Goal: Task Accomplishment & Management: Manage account settings

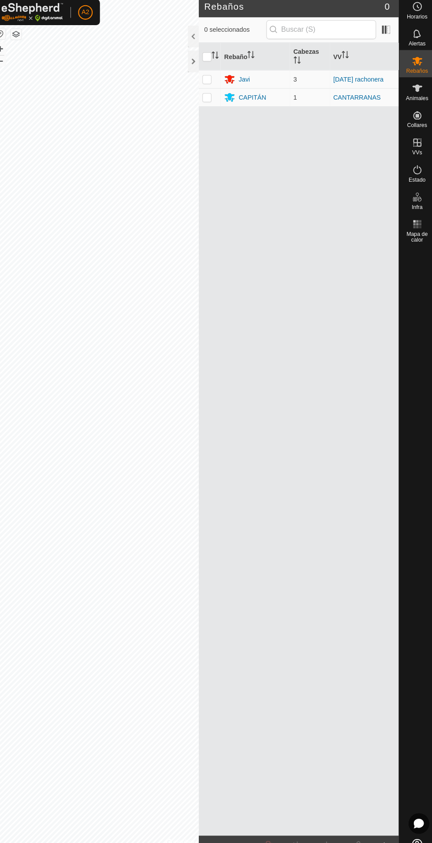
click at [247, 78] on font "Javi" at bounding box center [246, 81] width 11 height 7
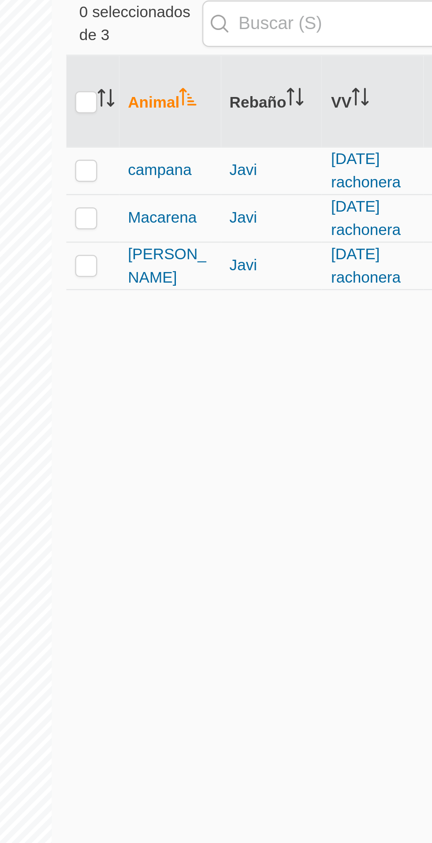
click at [252, 164] on font "campana" at bounding box center [246, 160] width 26 height 7
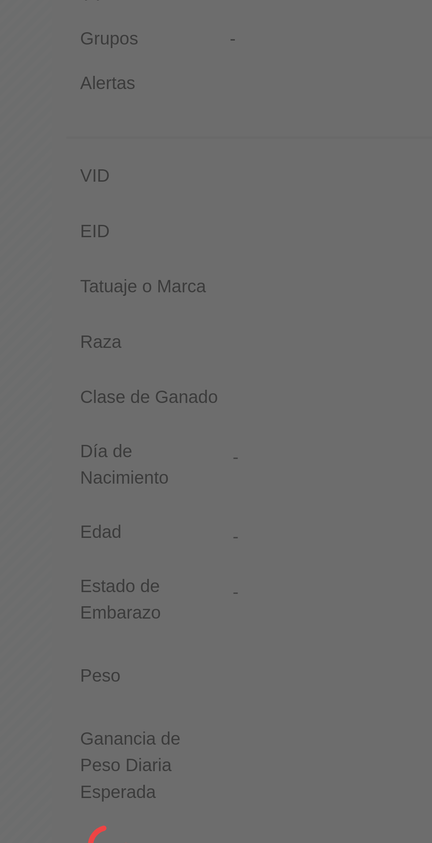
type input "campanilla"
type input "-"
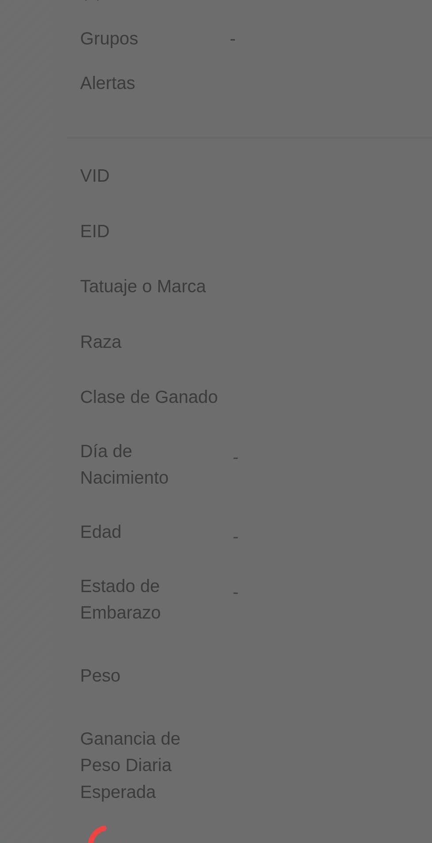
type input "0 kg"
type input "-"
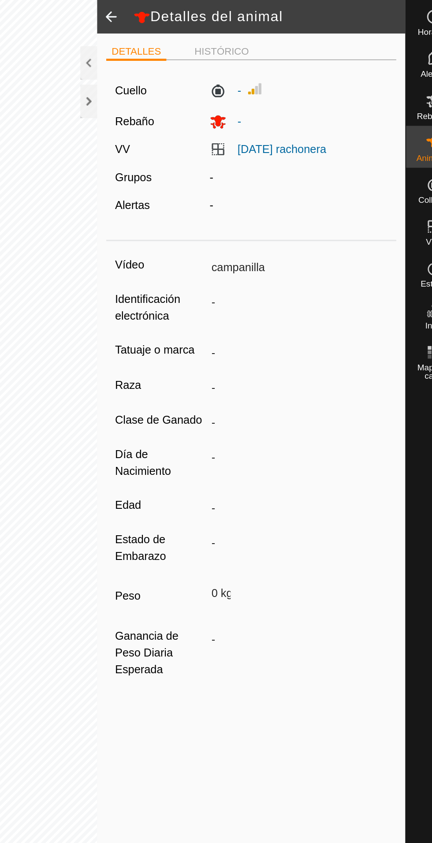
click at [285, 73] on span "-" at bounding box center [288, 76] width 9 height 7
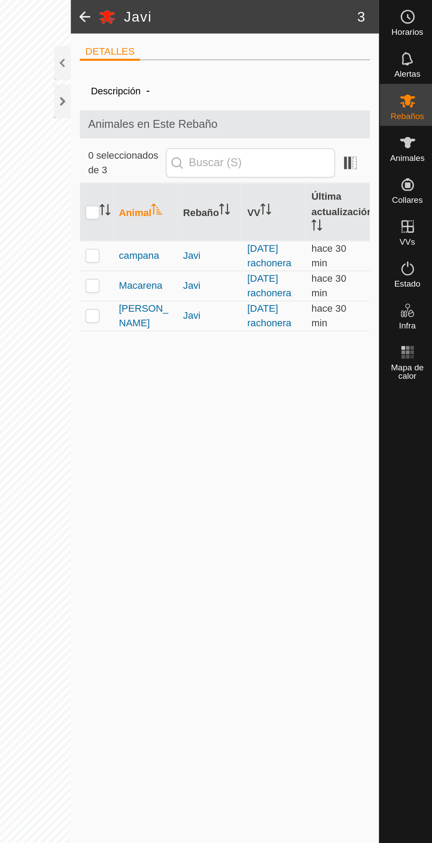
click at [424, 96] on div "Animales" at bounding box center [414, 92] width 35 height 26
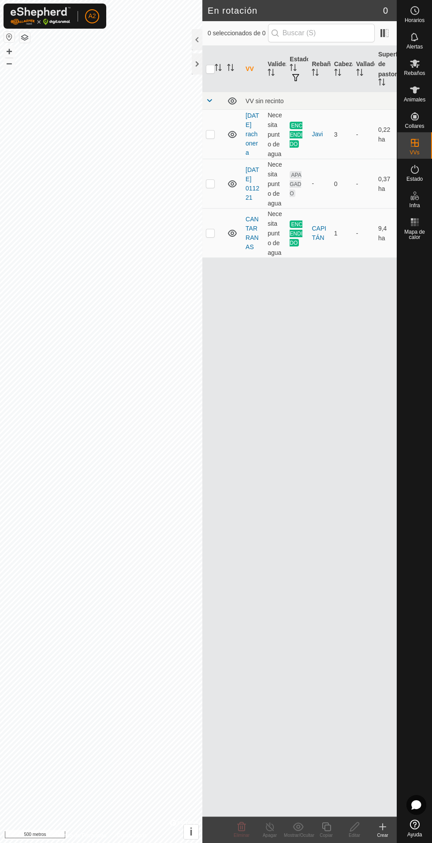
click at [430, 176] on div "Estado" at bounding box center [414, 172] width 35 height 26
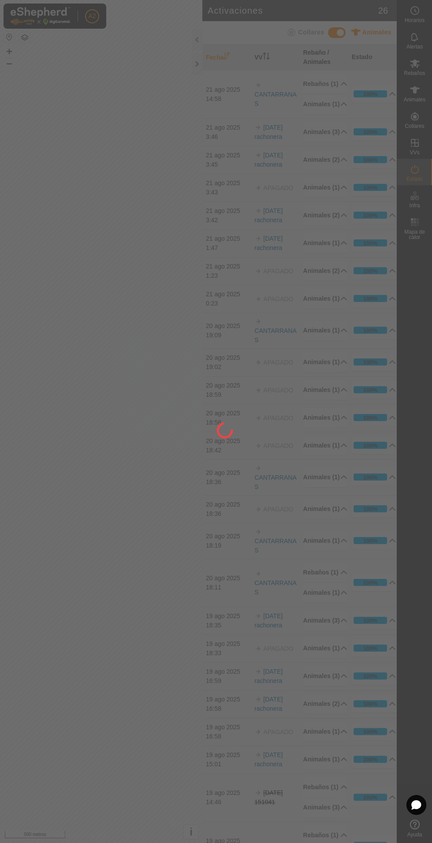
click at [422, 181] on font "Estado" at bounding box center [415, 179] width 16 height 6
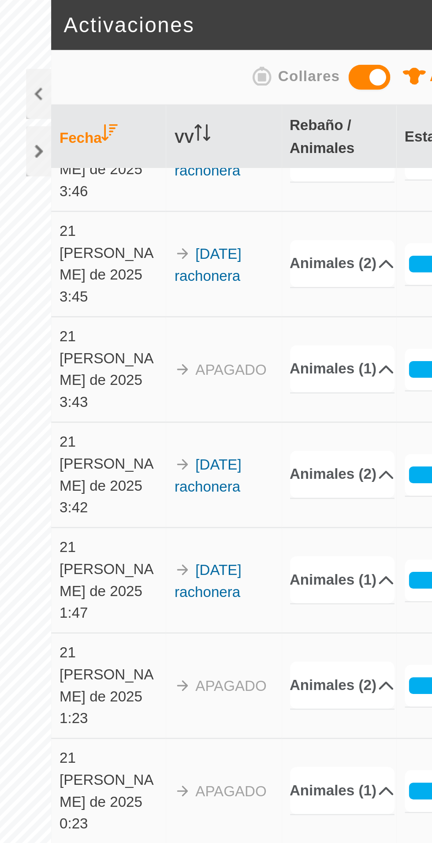
scroll to position [70, 0]
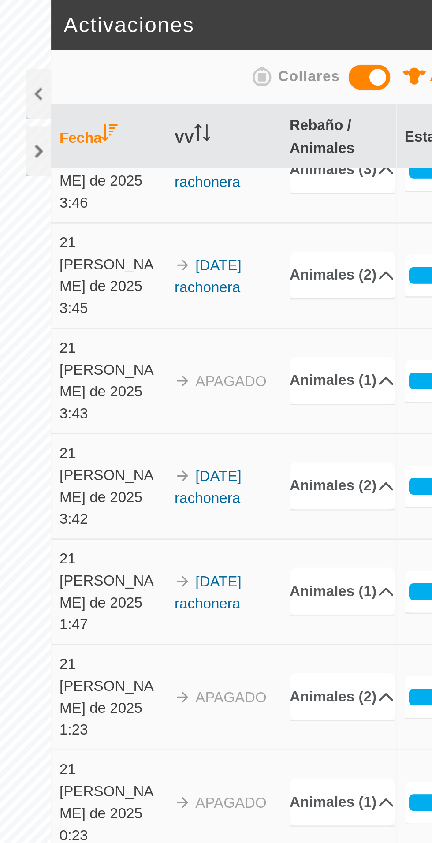
click at [337, 200] on p-accordion-header "Animales (2)" at bounding box center [325, 205] width 45 height 20
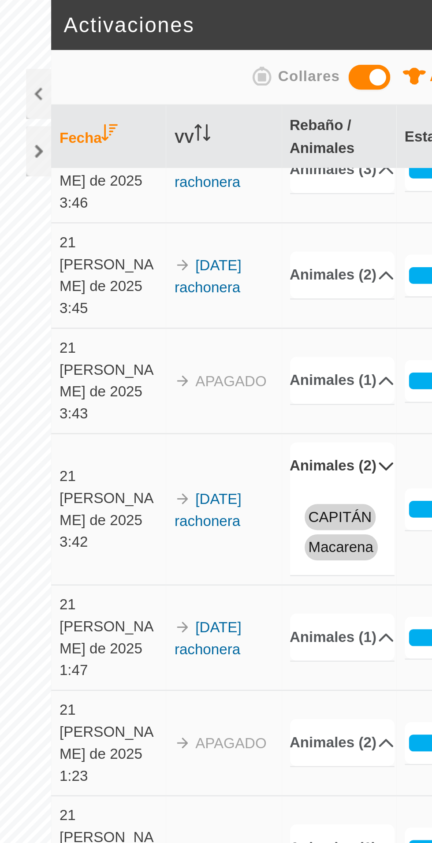
click at [340, 155] on p-accordion-header "Animales (1)" at bounding box center [325, 161] width 45 height 20
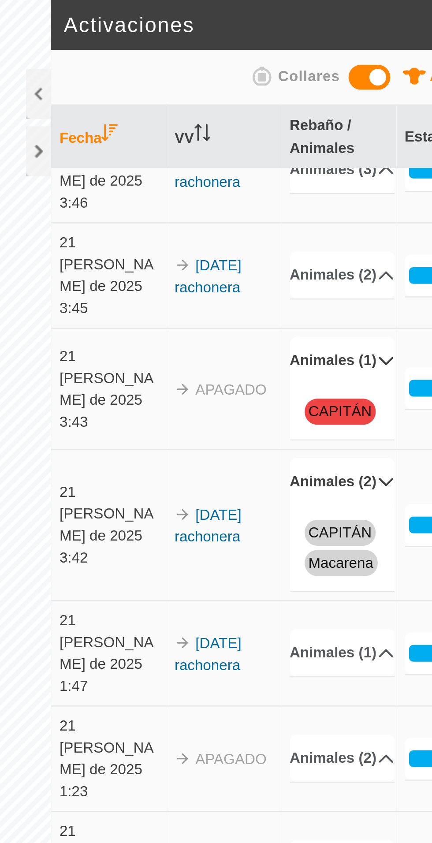
click at [331, 121] on font "Animales (2)" at bounding box center [321, 116] width 37 height 9
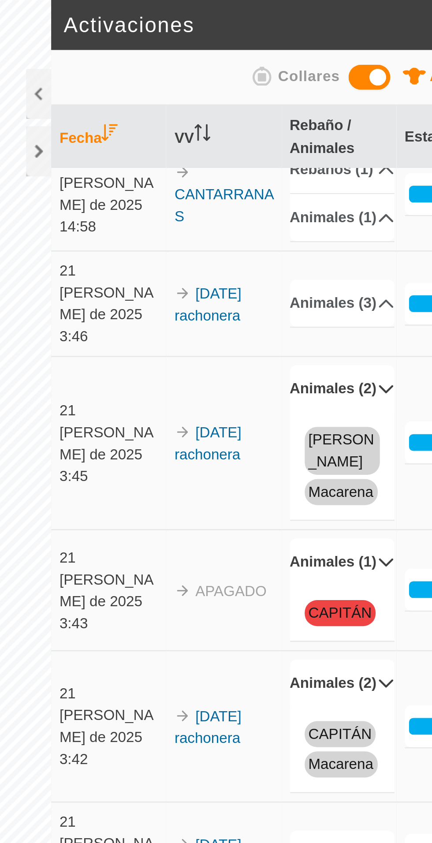
scroll to position [0, 0]
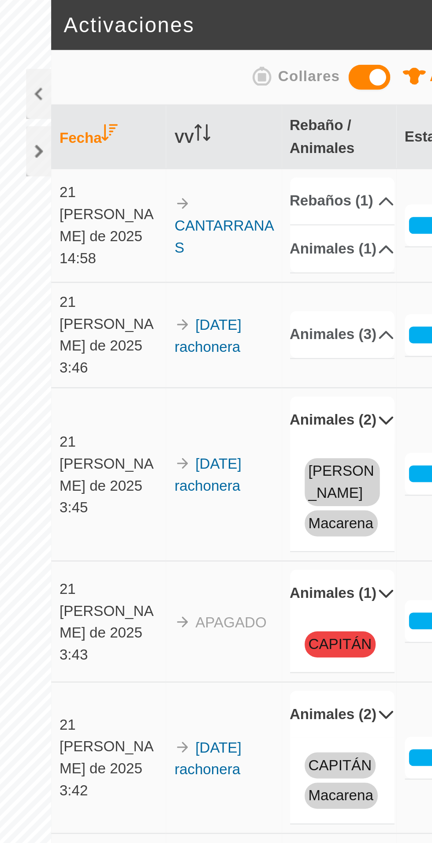
click at [339, 95] on p-accordion-header "Rebaños (1)" at bounding box center [325, 85] width 45 height 20
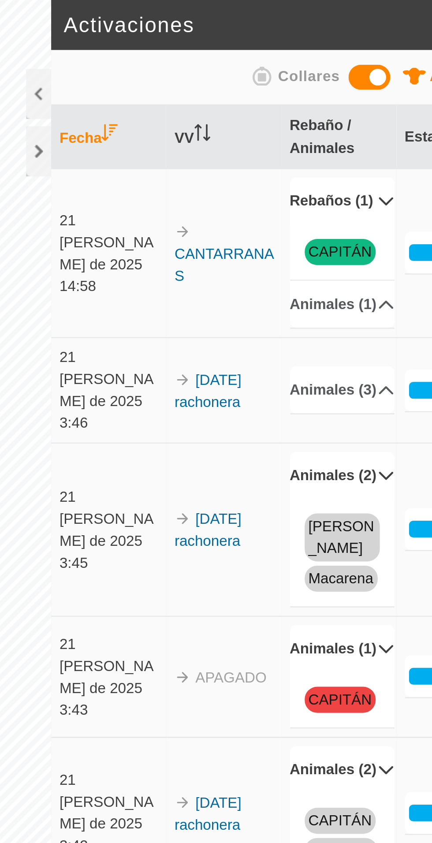
click at [341, 138] on p-accordion-header "Animales (1)" at bounding box center [325, 129] width 45 height 20
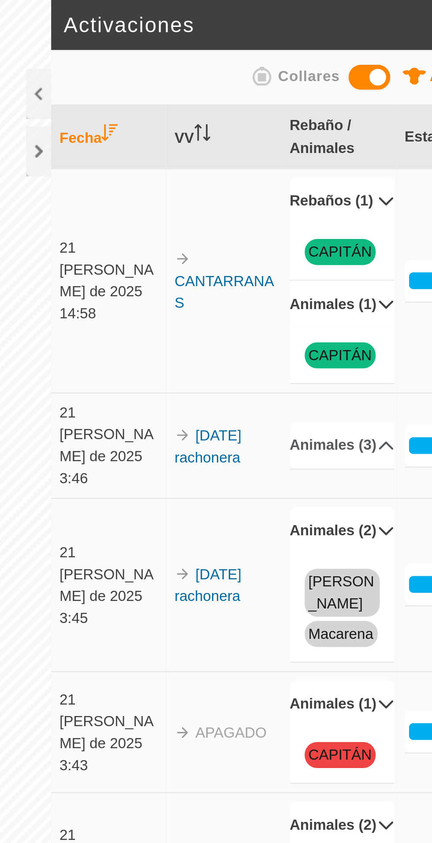
click at [340, 192] on icon at bounding box center [343, 188] width 7 height 7
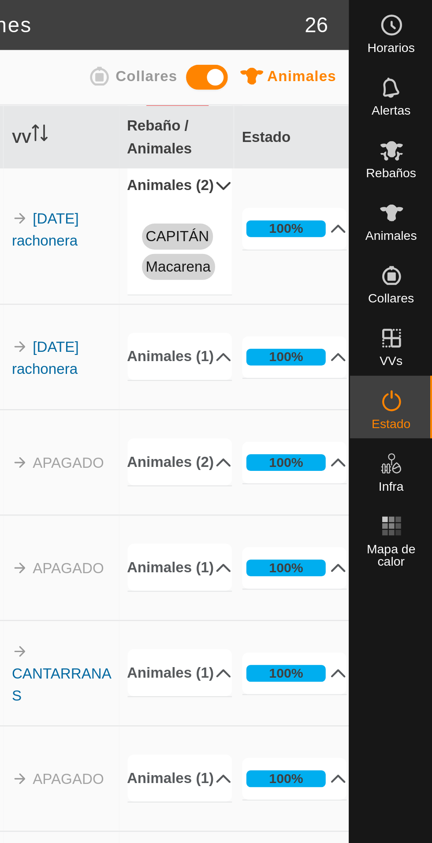
scroll to position [312, 0]
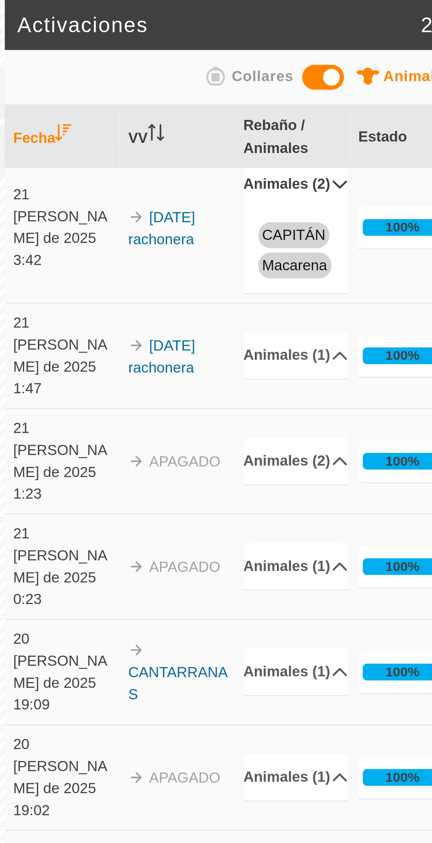
click at [333, 244] on font "Animales (1)" at bounding box center [321, 239] width 37 height 9
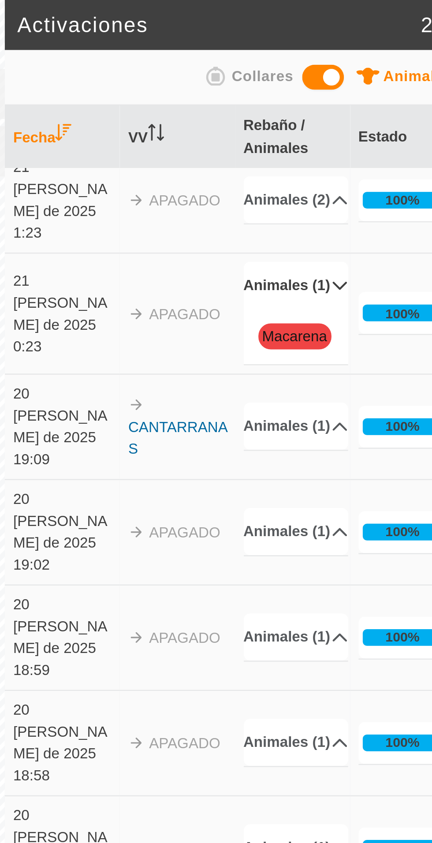
scroll to position [426, 0]
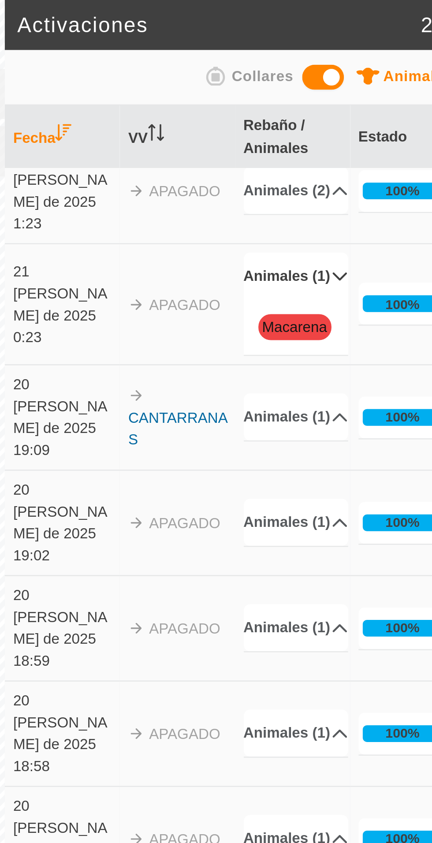
click at [333, 225] on font "Animales (1)" at bounding box center [321, 220] width 37 height 9
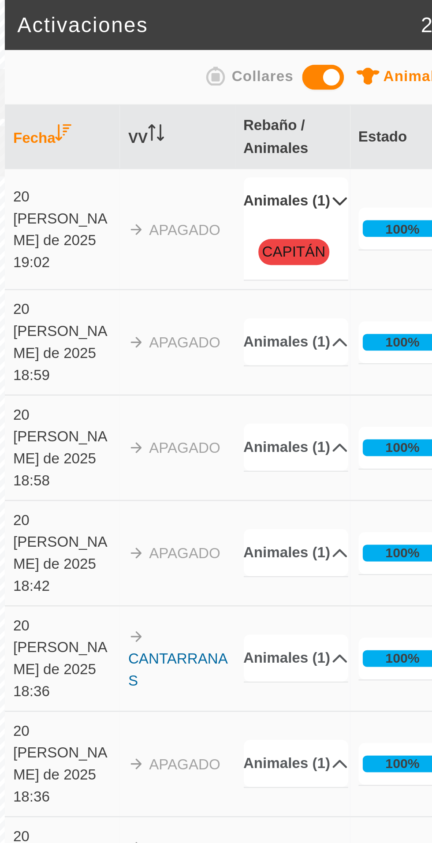
scroll to position [558, 0]
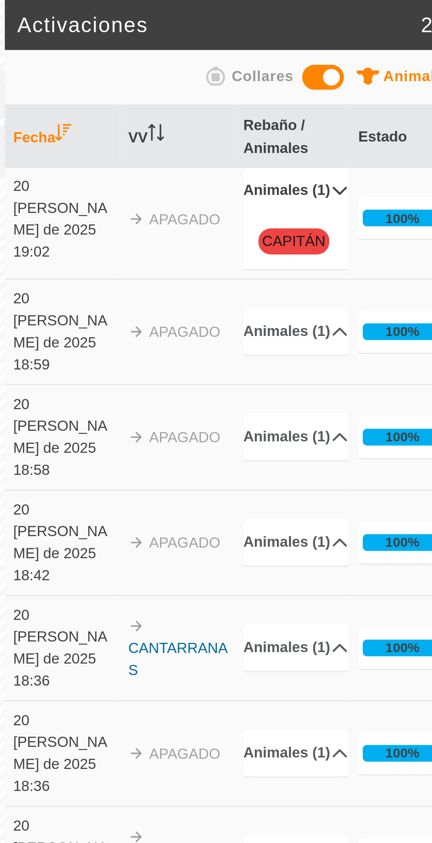
click at [338, 271] on p-accordion-header "Animales (1)" at bounding box center [325, 274] width 45 height 20
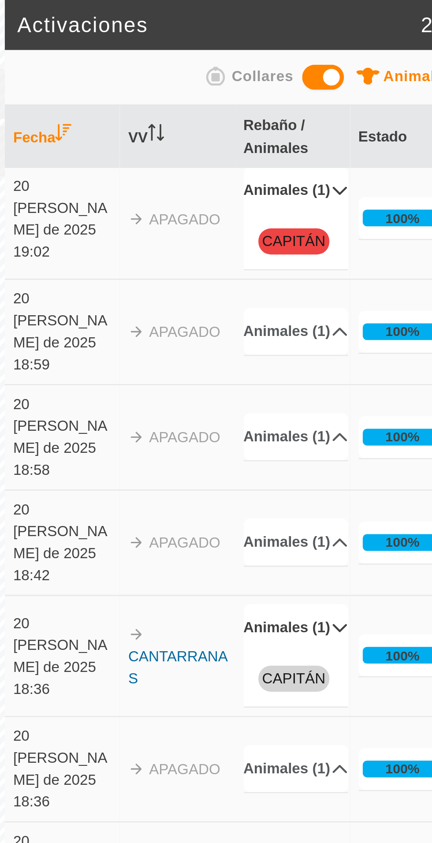
scroll to position [593, 0]
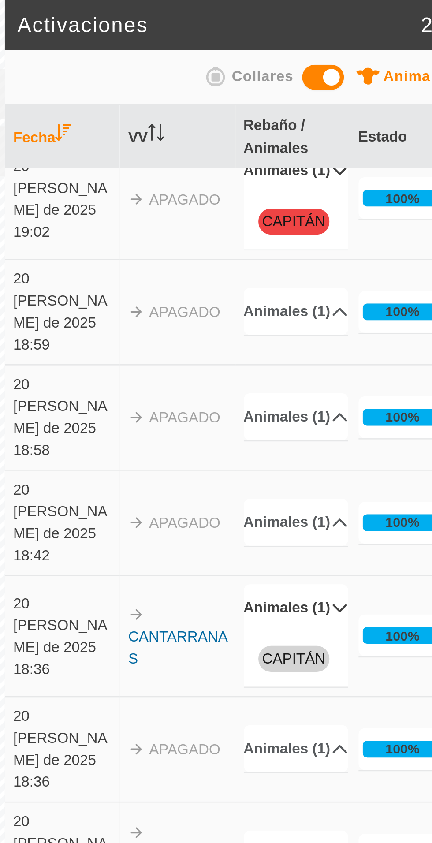
click at [340, 358] on icon at bounding box center [343, 361] width 7 height 7
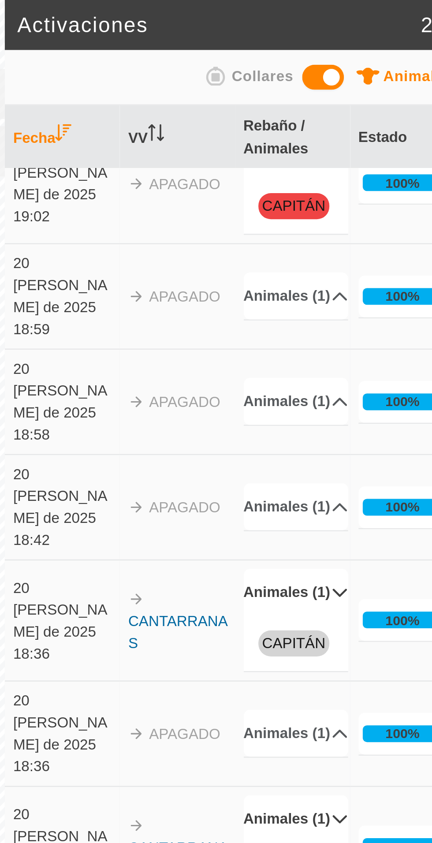
scroll to position [617, 0]
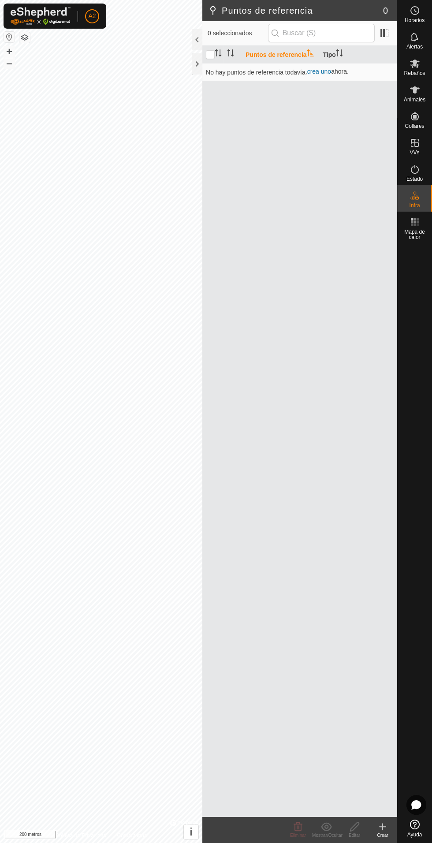
click at [195, 37] on div at bounding box center [197, 39] width 11 height 21
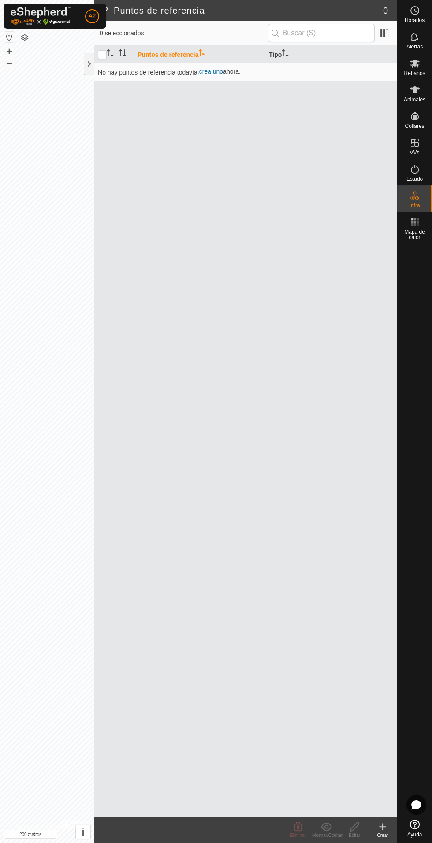
click at [99, 76] on td "No hay puntos de referencia todavía , crea uno ahora." at bounding box center [245, 72] width 303 height 18
